Goal: Task Accomplishment & Management: Use online tool/utility

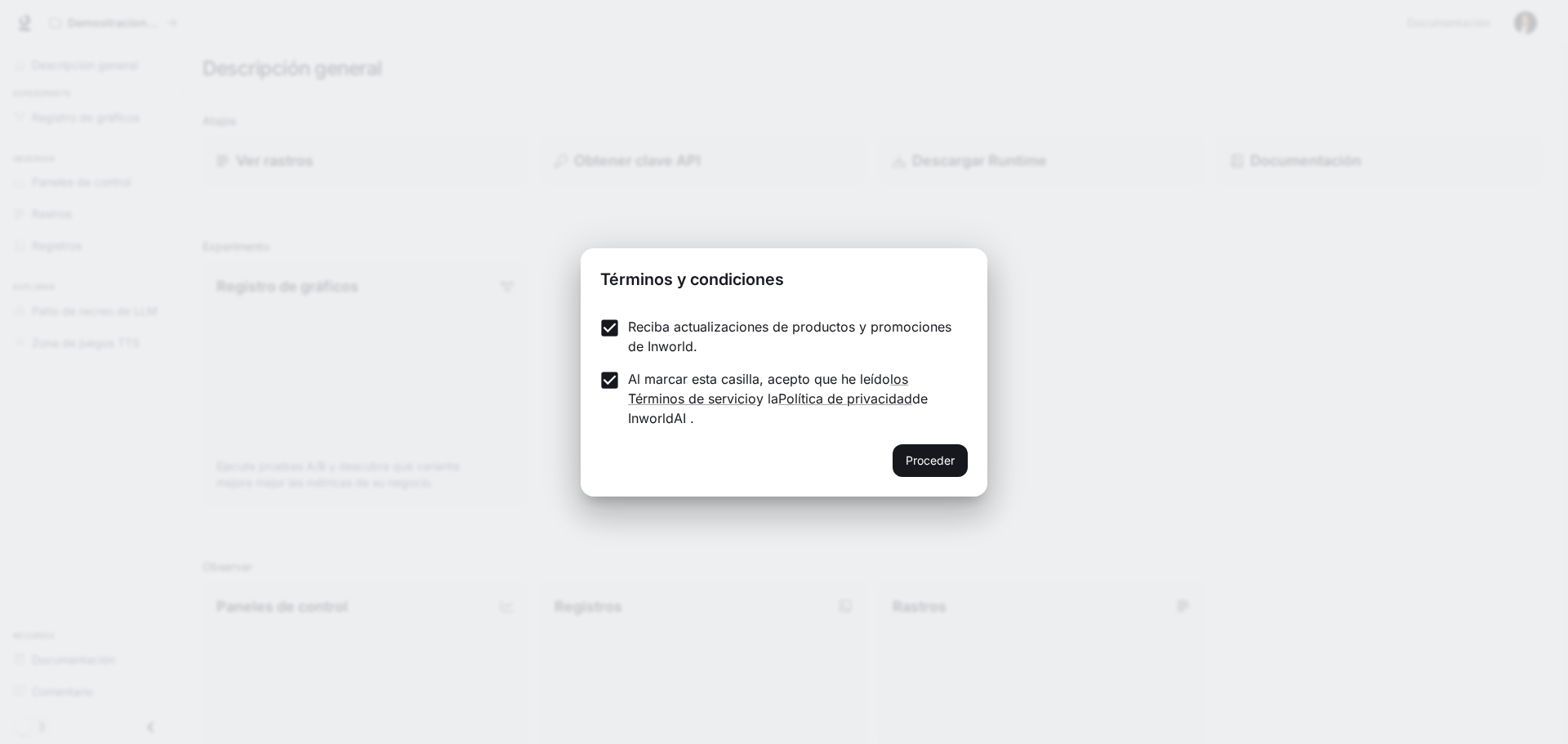
click at [933, 455] on font "Proceder" at bounding box center [930, 460] width 49 height 14
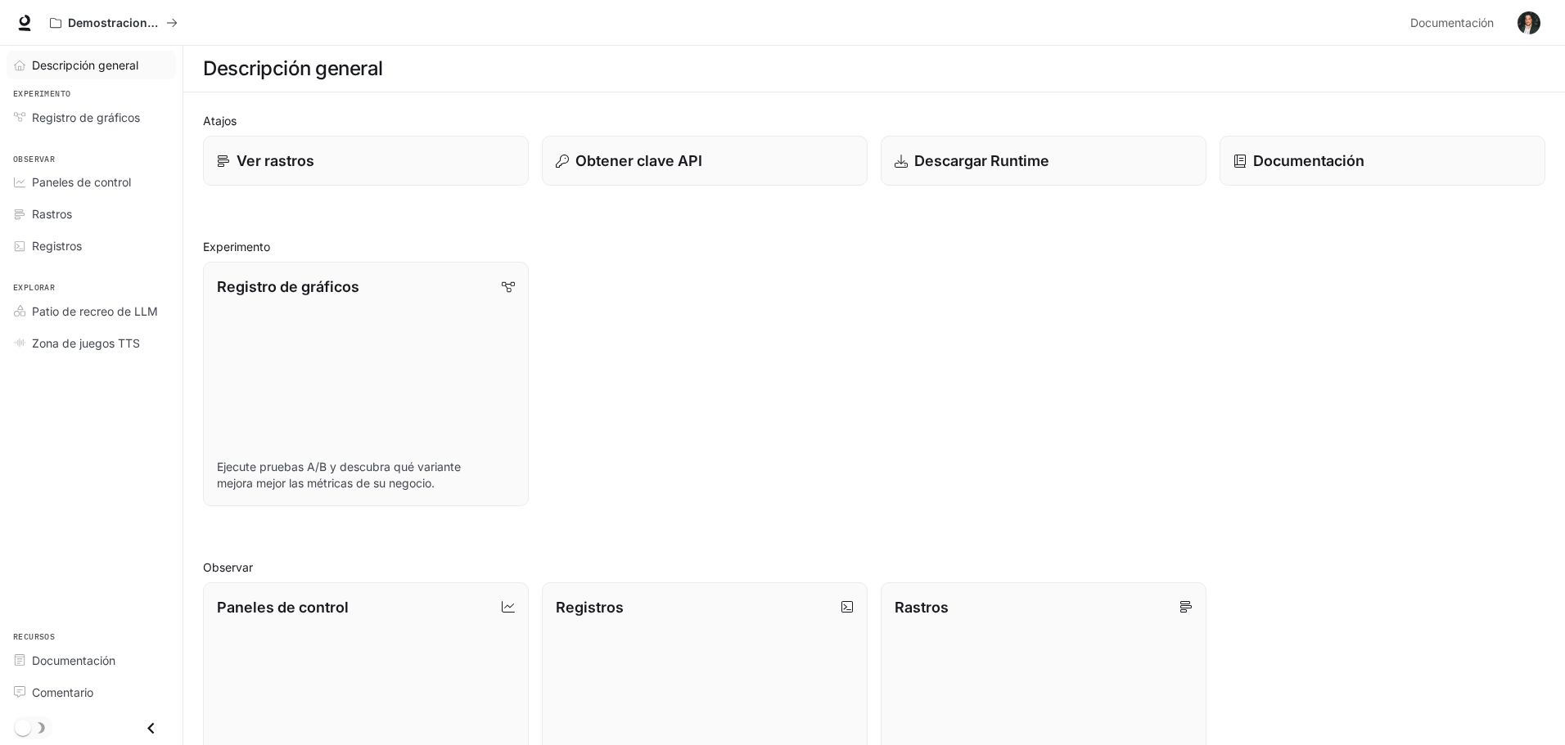
click at [128, 65] on font "Descripción general" at bounding box center [85, 65] width 106 height 14
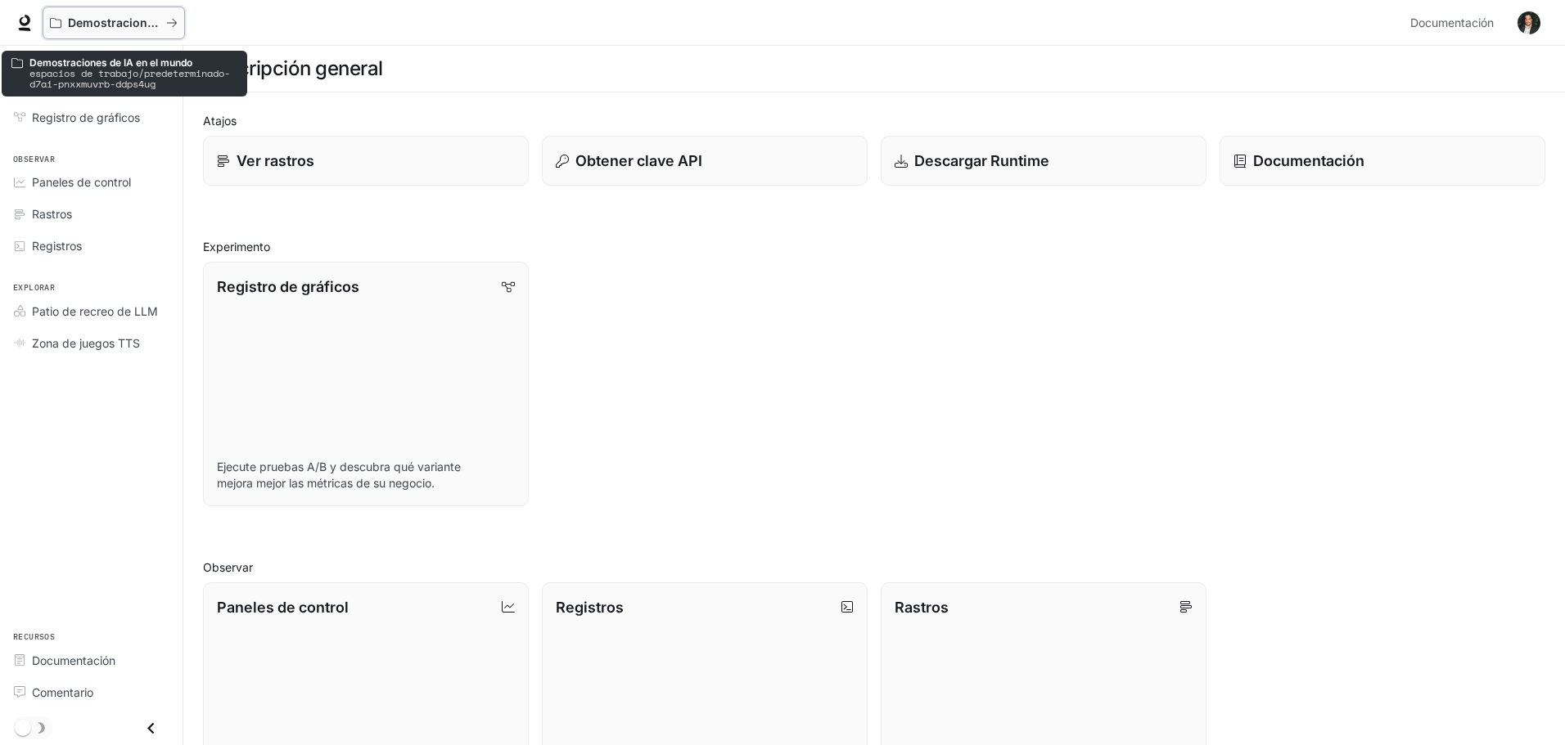
click at [164, 26] on div "Demostraciones de IA en el mundo" at bounding box center [108, 23] width 116 height 14
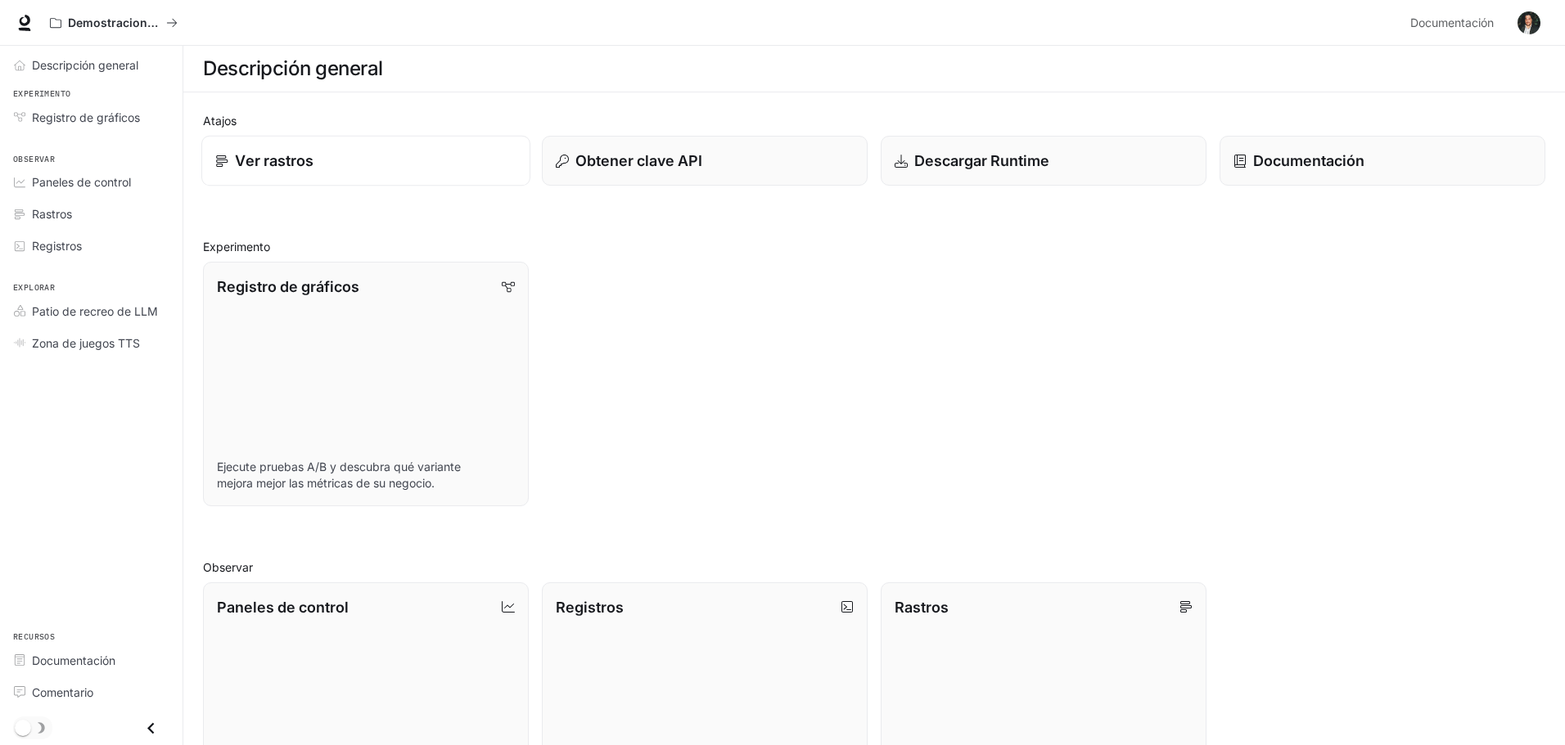
click at [327, 164] on div "Ver rastros" at bounding box center [365, 161] width 301 height 22
click at [1250, 177] on link "Documentación" at bounding box center [1382, 161] width 329 height 51
click at [114, 192] on link "Paneles de control" at bounding box center [91, 182] width 169 height 29
click at [881, 360] on div "Registro de gráficos Ejecute pruebas A/B y descubra qué variante mejora mejor l…" at bounding box center [867, 378] width 1355 height 258
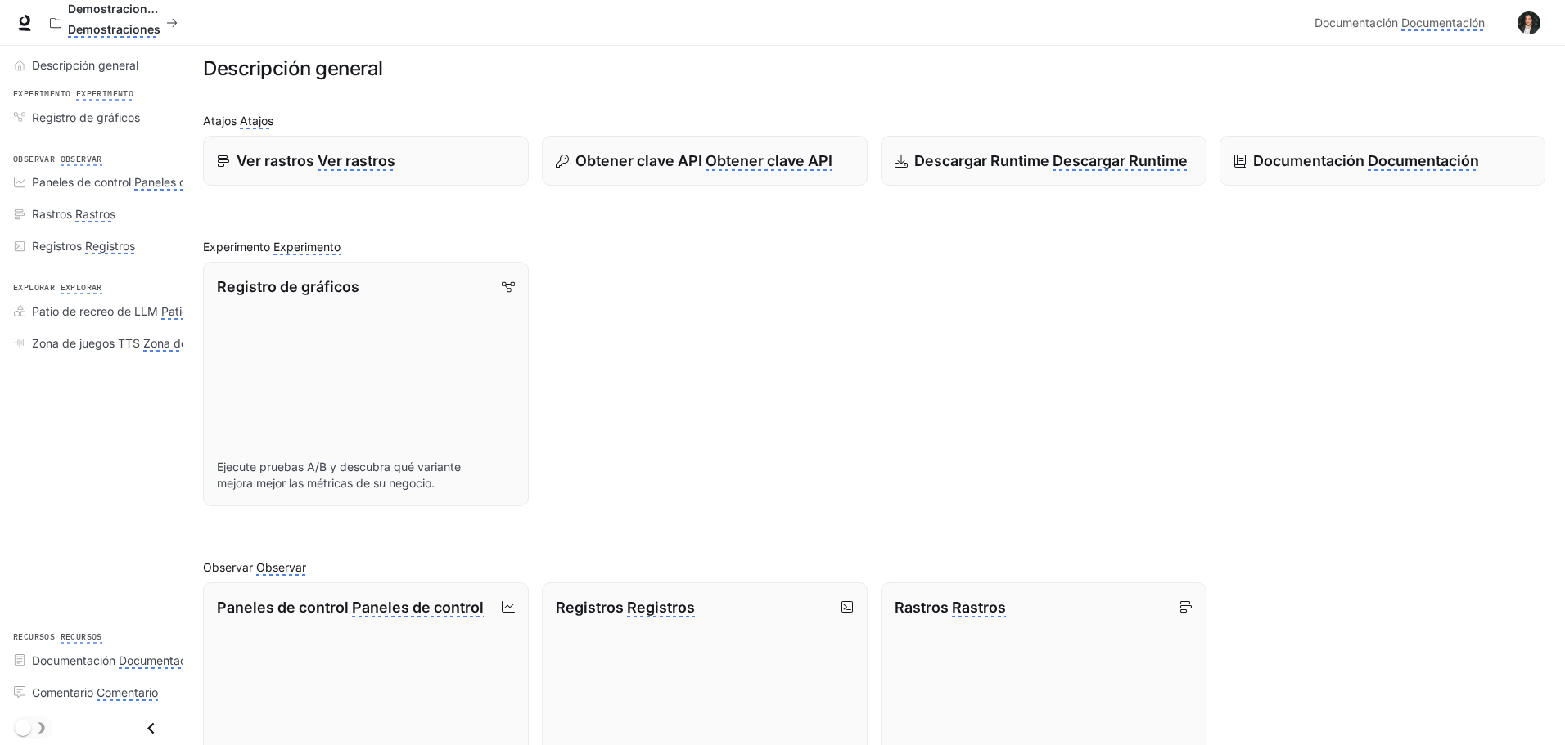
click at [906, 254] on div "Registro de gráficos Ejecute pruebas A/B y descubra qué variante mejora mejor l…" at bounding box center [867, 378] width 1355 height 258
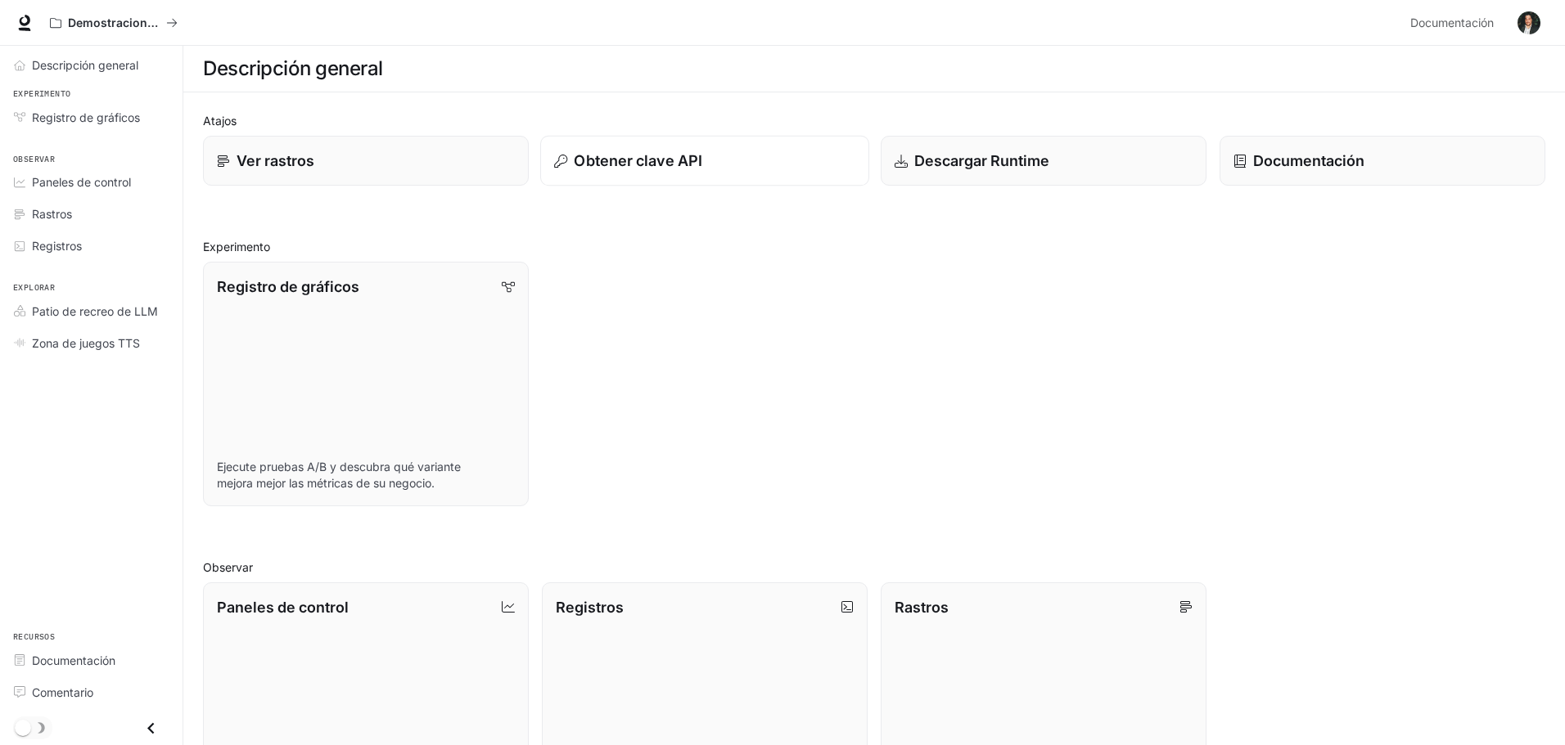
click at [716, 169] on div "Obtener clave API" at bounding box center [704, 161] width 301 height 22
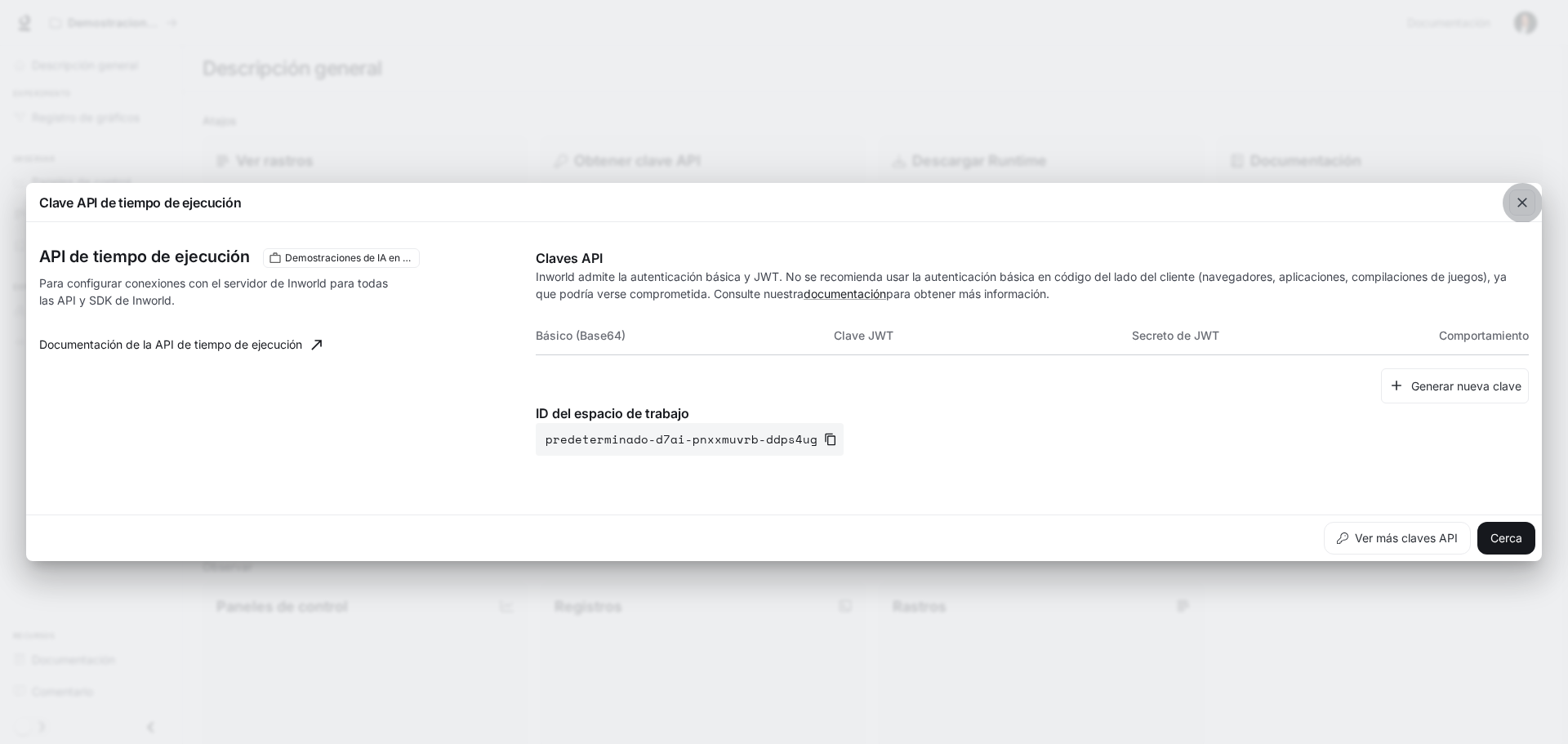
click at [1524, 205] on icon "button" at bounding box center [1522, 203] width 10 height 10
